Goal: Task Accomplishment & Management: Use online tool/utility

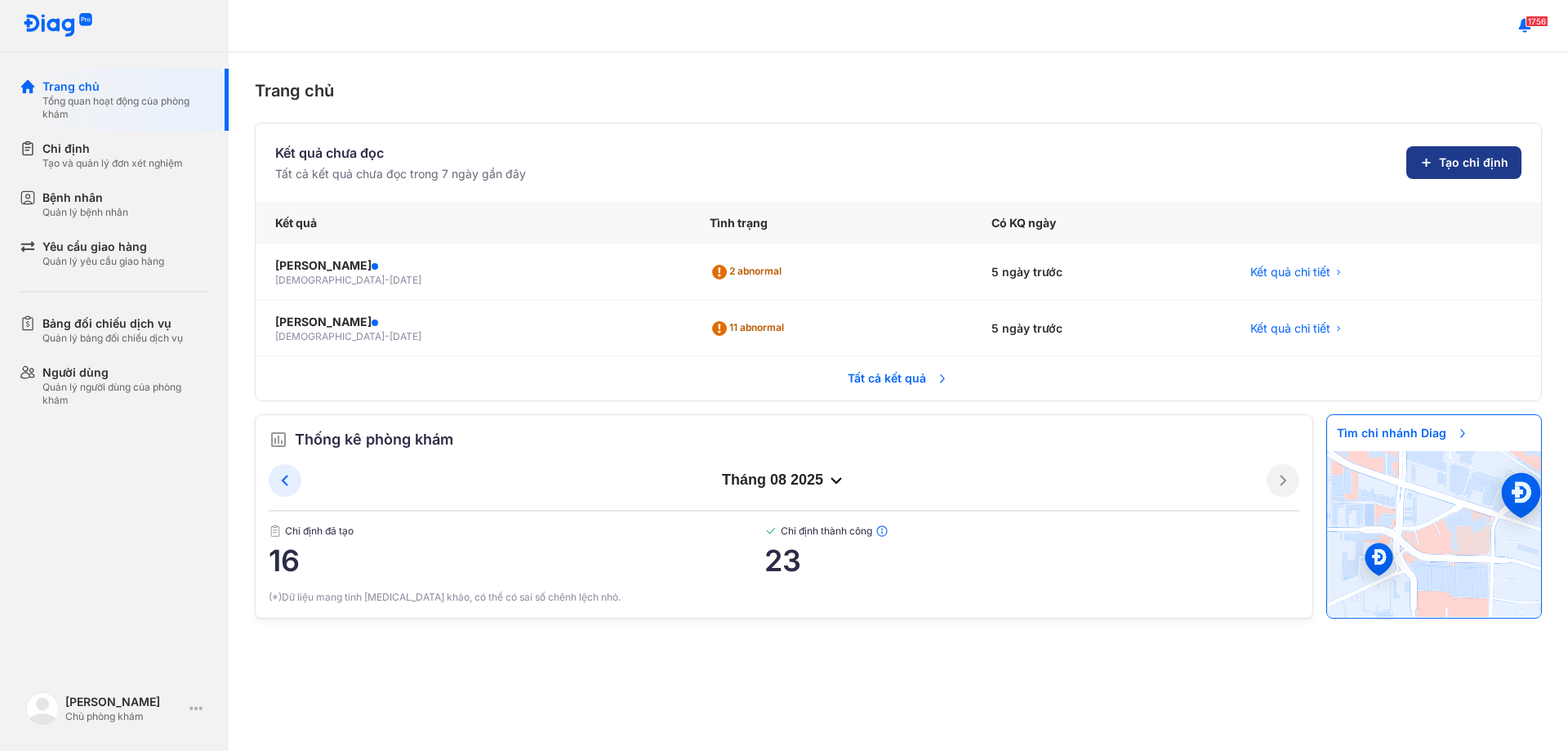
click at [1463, 167] on span "Tạo chỉ định" at bounding box center [1473, 163] width 69 height 16
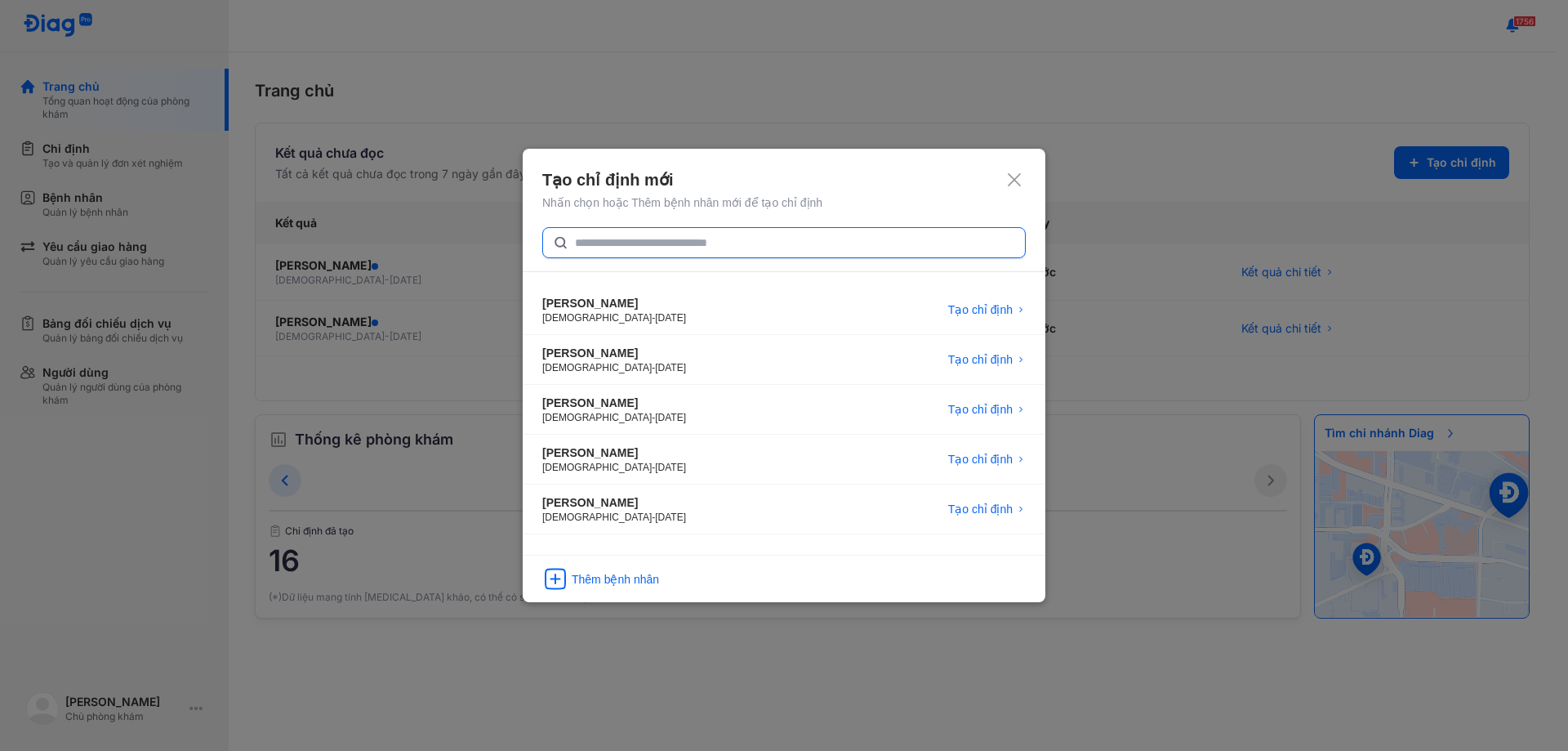
click at [678, 247] on input "text" at bounding box center [795, 243] width 440 height 29
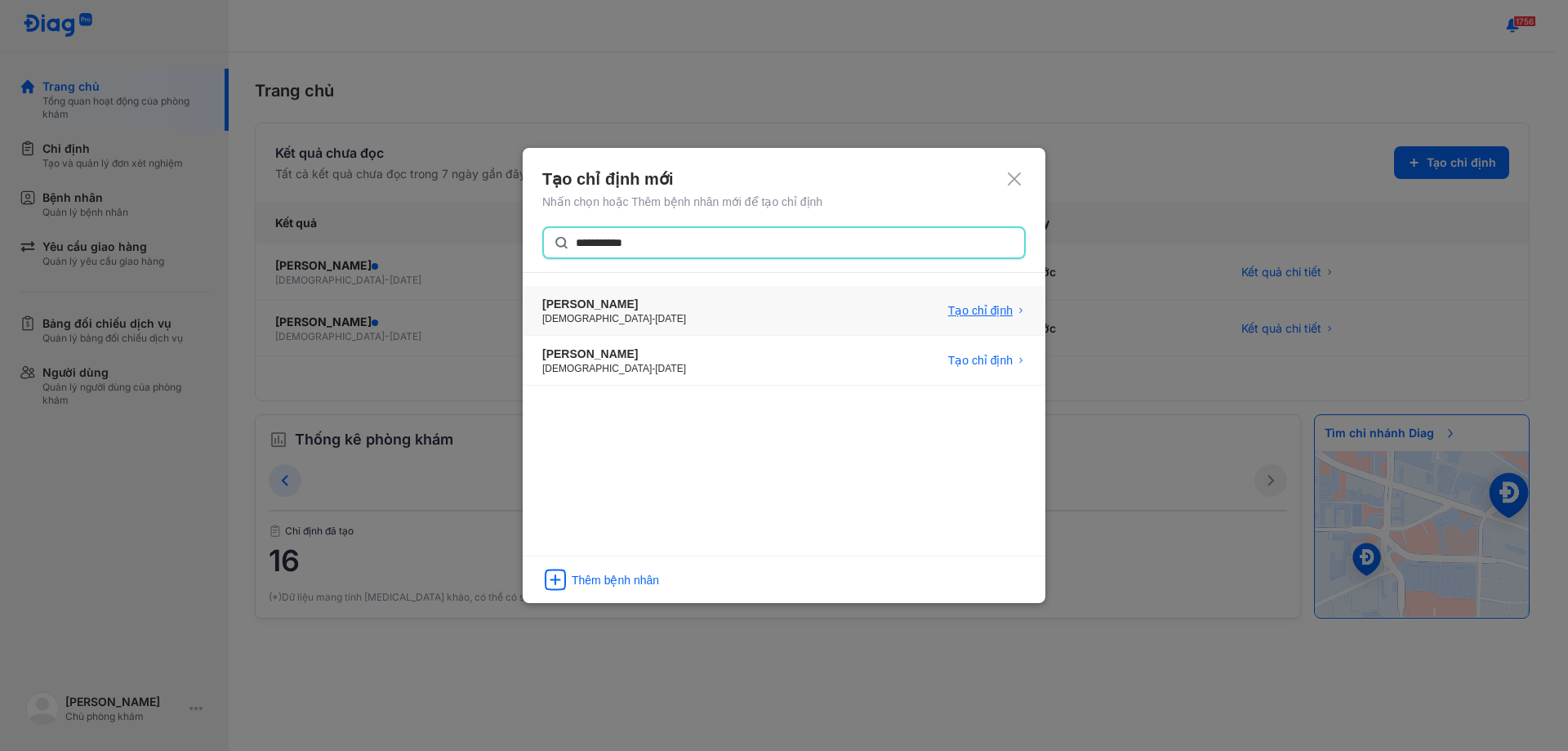
type input "**********"
click at [968, 311] on span "Tạo chỉ định" at bounding box center [980, 311] width 65 height 16
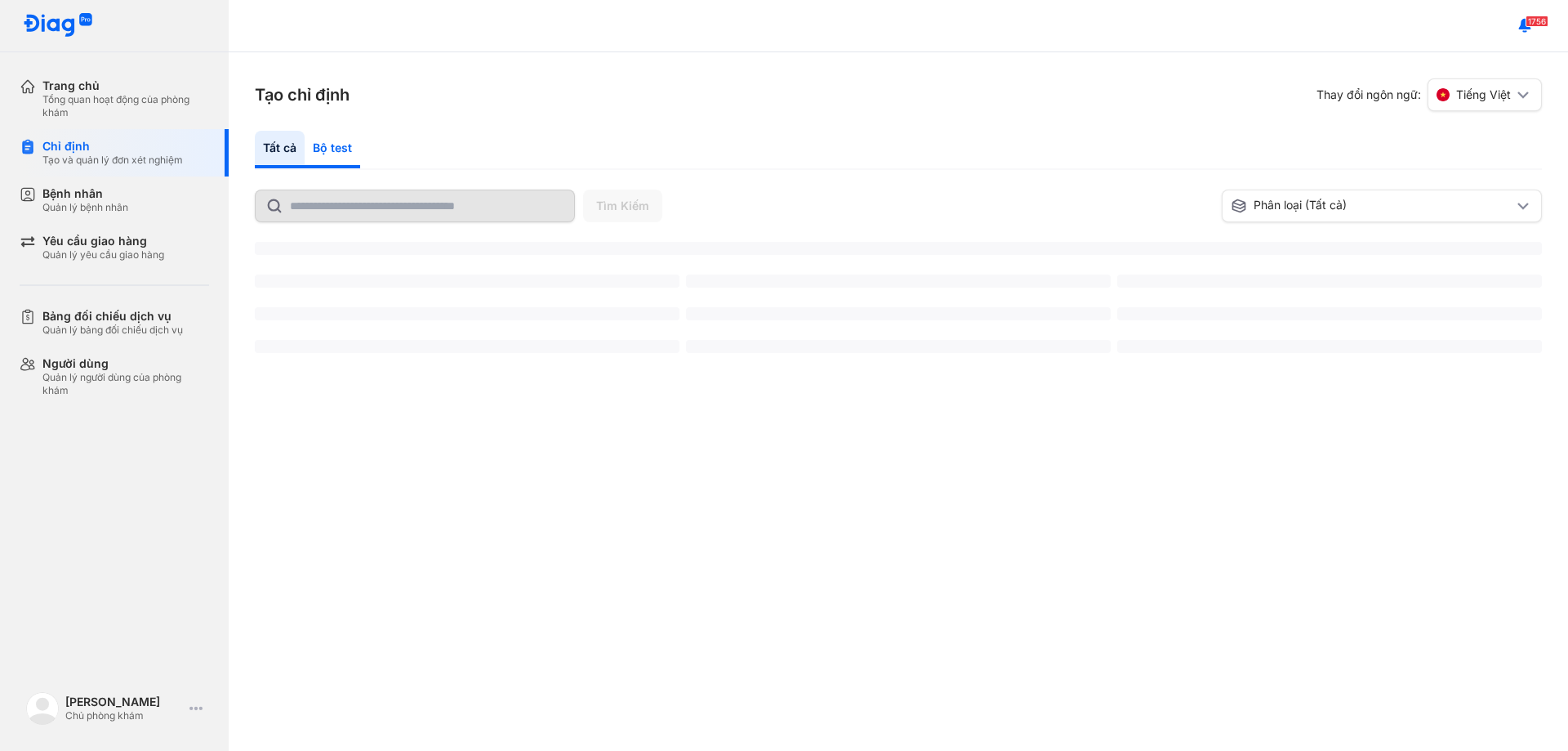
drag, startPoint x: 326, startPoint y: 153, endPoint x: 309, endPoint y: 176, distance: 28.6
click at [326, 153] on div "Bộ test" at bounding box center [332, 149] width 55 height 37
click at [336, 155] on div "Bộ test" at bounding box center [332, 149] width 55 height 37
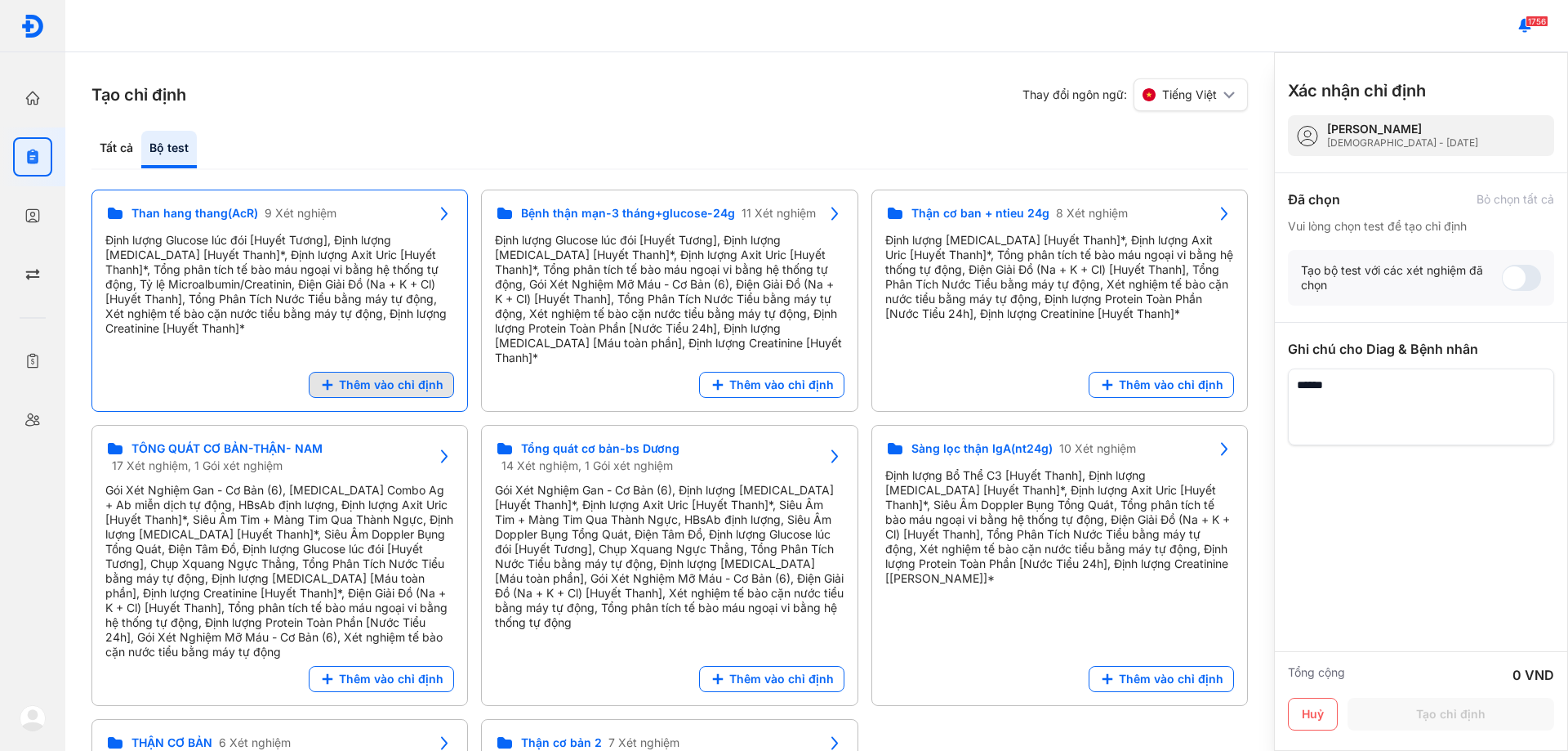
click at [413, 377] on span "Thêm vào chỉ định" at bounding box center [391, 385] width 105 height 15
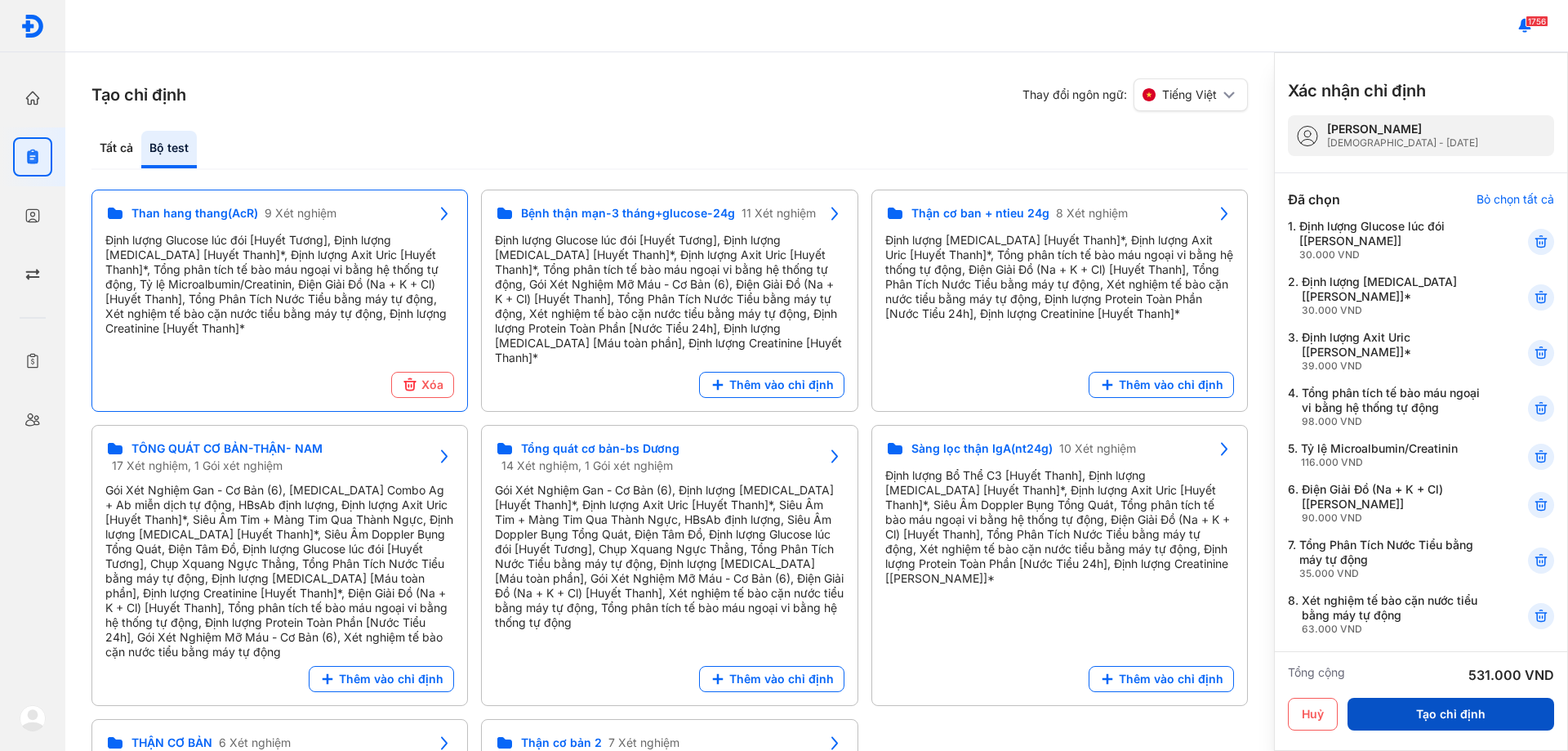
click at [1493, 716] on button "Tạo chỉ định" at bounding box center [1450, 714] width 206 height 33
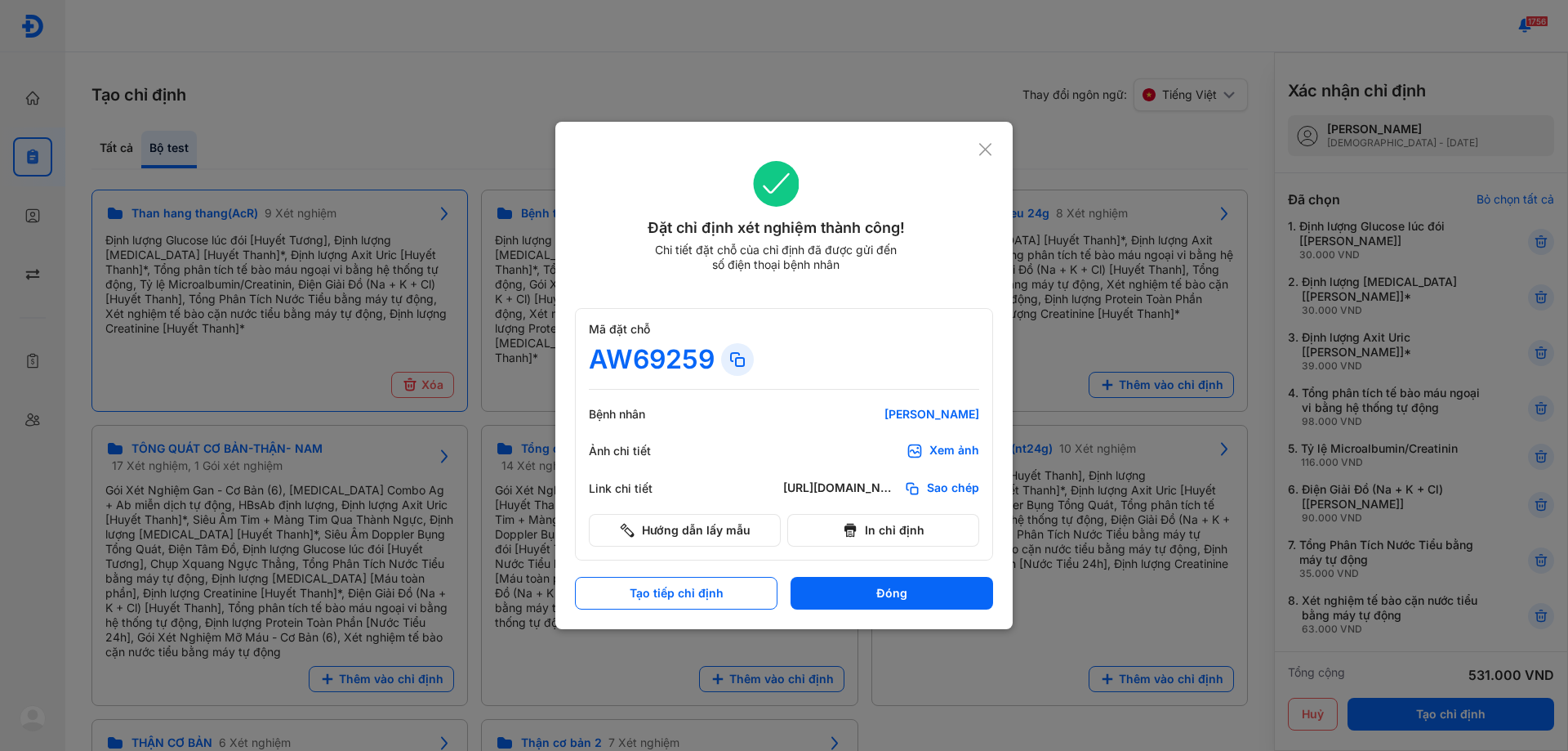
click at [992, 146] on icon at bounding box center [984, 149] width 15 height 16
